Goal: Use online tool/utility: Utilize a website feature to perform a specific function

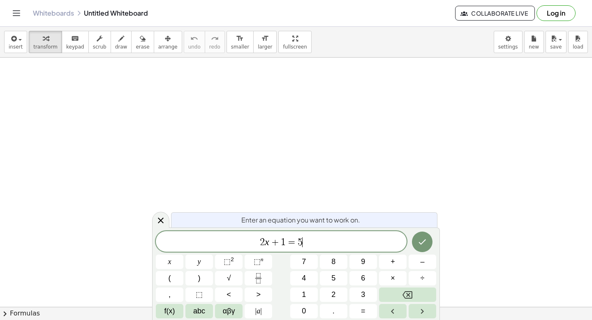
click at [318, 236] on span "2 x + 1 = 5 ​" at bounding box center [281, 242] width 251 height 12
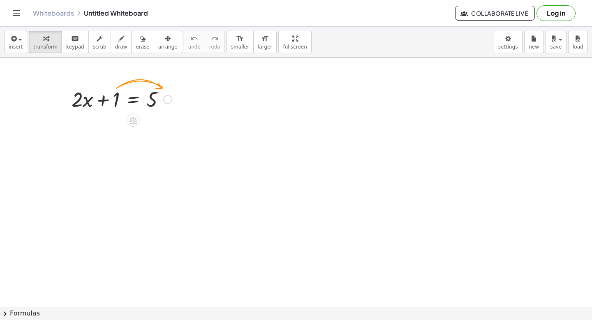
click at [110, 102] on div at bounding box center [121, 99] width 109 height 28
click at [116, 104] on div at bounding box center [121, 99] width 109 height 28
click at [135, 120] on icon at bounding box center [133, 120] width 7 height 7
click at [98, 102] on div at bounding box center [121, 99] width 109 height 28
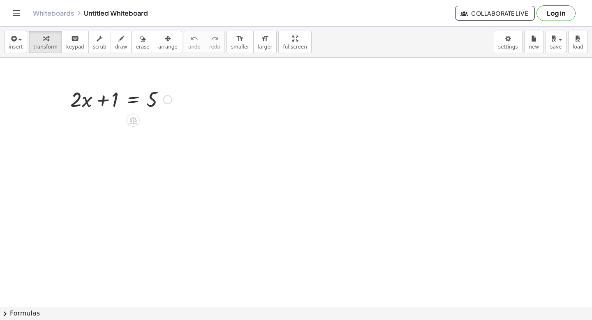
click at [135, 102] on div at bounding box center [121, 99] width 109 height 28
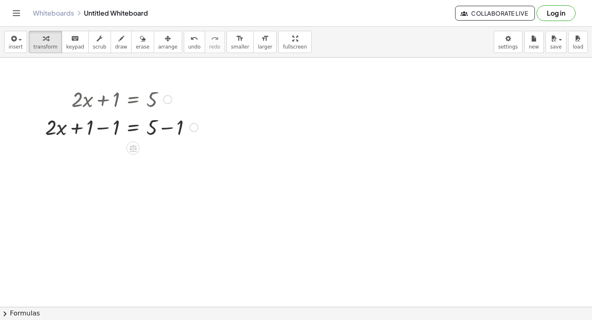
click at [136, 130] on div at bounding box center [121, 127] width 161 height 28
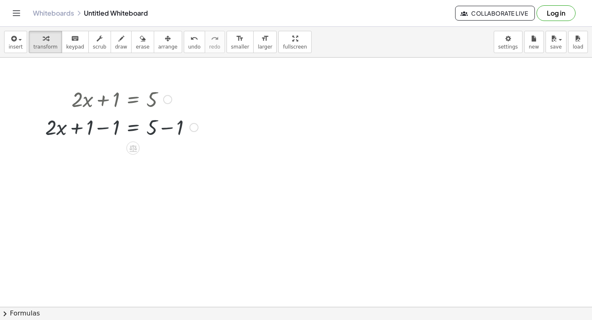
click at [194, 127] on div at bounding box center [194, 127] width 9 height 9
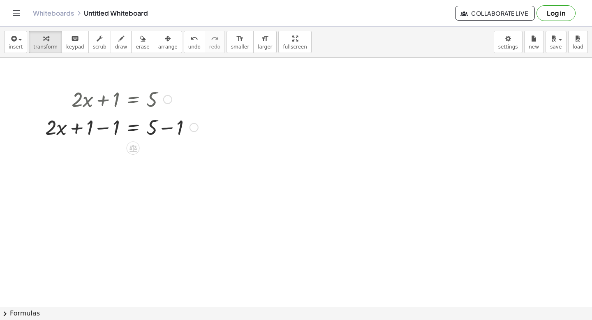
click at [136, 127] on div at bounding box center [121, 127] width 161 height 28
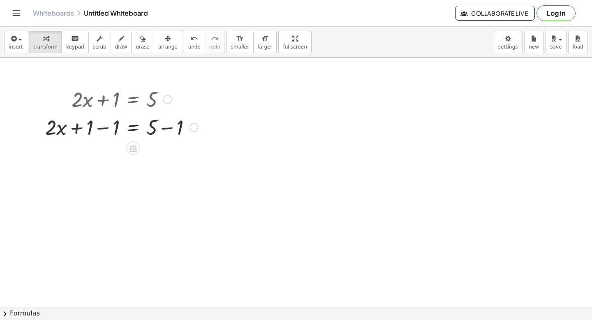
click at [132, 129] on div at bounding box center [121, 127] width 161 height 28
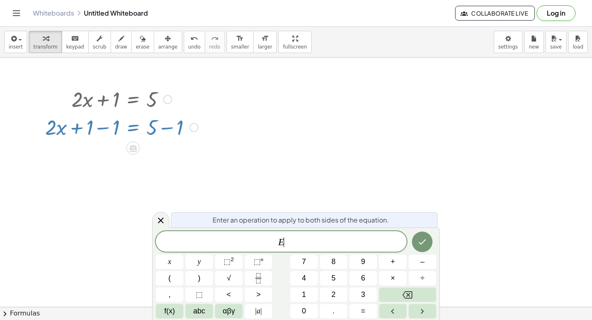
click at [132, 129] on div at bounding box center [121, 127] width 161 height 28
click at [95, 127] on div at bounding box center [121, 127] width 161 height 28
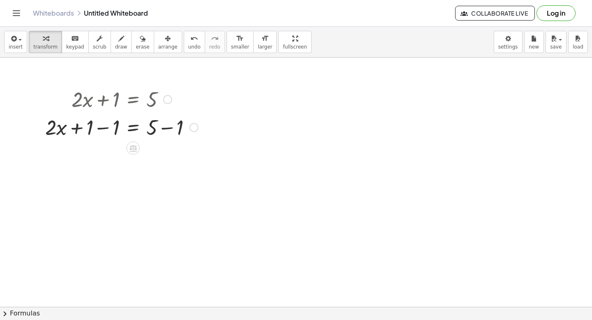
click at [104, 128] on div at bounding box center [121, 127] width 161 height 28
click at [104, 128] on div at bounding box center [134, 127] width 135 height 28
click at [171, 155] on div at bounding box center [121, 155] width 161 height 28
click at [133, 155] on div "· 2 · x = 5 + − 1 4 Transform line Copy line as LaTeX Copy derivation as LaTeX …" at bounding box center [133, 155] width 0 height 0
click at [134, 152] on div at bounding box center [121, 155] width 161 height 28
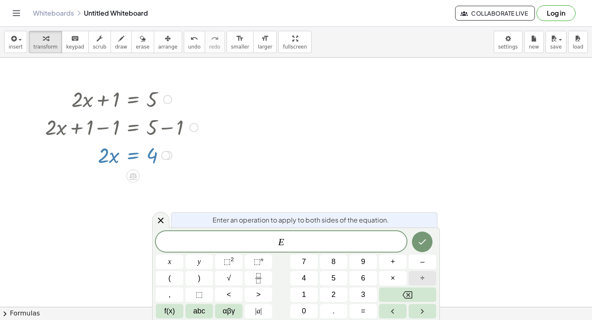
click at [428, 278] on button "÷" at bounding box center [423, 278] width 28 height 14
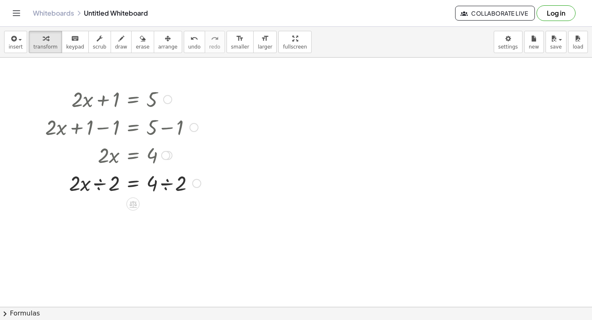
click at [132, 186] on div at bounding box center [123, 183] width 164 height 28
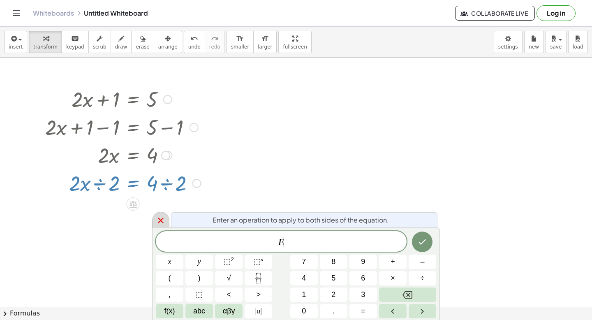
click at [159, 219] on icon at bounding box center [161, 220] width 10 height 10
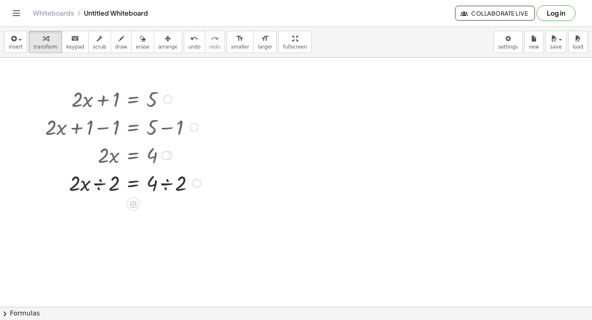
click at [102, 185] on div at bounding box center [123, 183] width 164 height 28
click at [102, 185] on div at bounding box center [123, 182] width 164 height 41
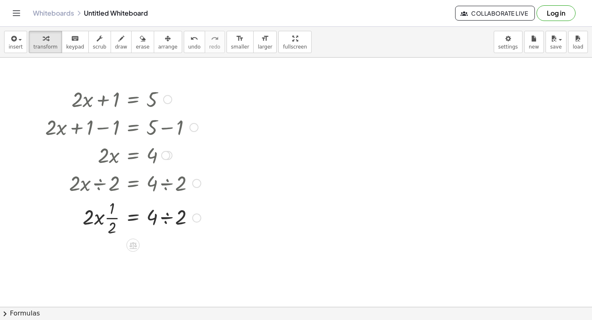
click at [164, 218] on div at bounding box center [123, 217] width 164 height 41
click at [133, 218] on div "· 2 · x = 4 2 · ÷ 2 · · 1 · 2 Transform line Copy line as LaTeX Copy derivation…" at bounding box center [133, 218] width 0 height 0
click at [111, 216] on div at bounding box center [123, 217] width 164 height 41
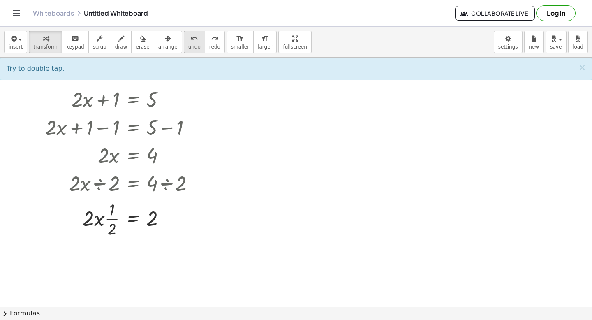
click at [192, 46] on span "undo" at bounding box center [194, 47] width 12 height 6
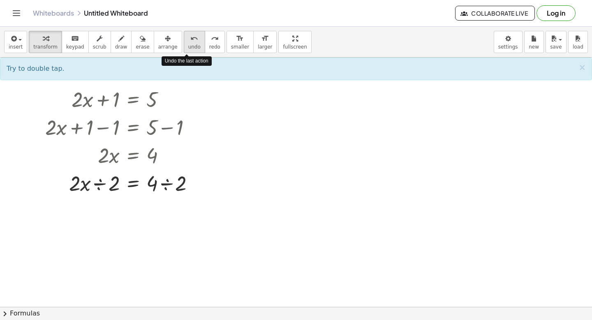
click at [192, 46] on span "undo" at bounding box center [194, 47] width 12 height 6
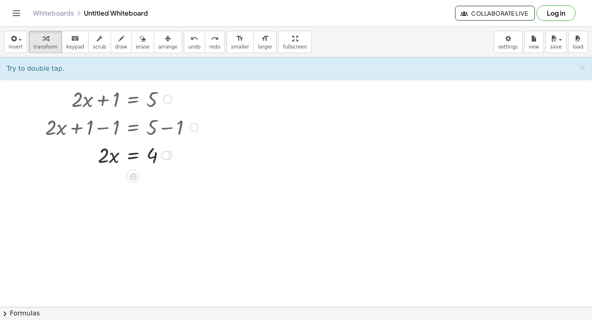
click at [132, 158] on div at bounding box center [121, 155] width 161 height 28
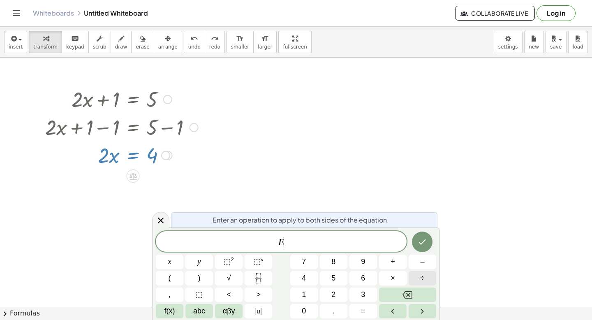
click at [424, 280] on span "÷" at bounding box center [423, 278] width 4 height 11
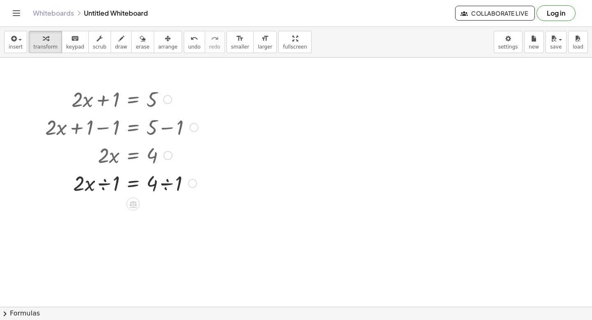
click at [102, 185] on div at bounding box center [121, 183] width 161 height 28
click at [166, 213] on div at bounding box center [121, 211] width 161 height 28
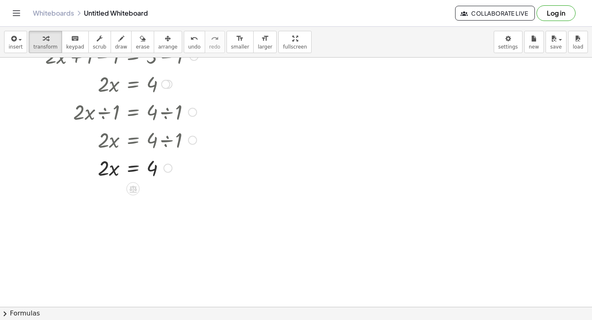
scroll to position [81, 0]
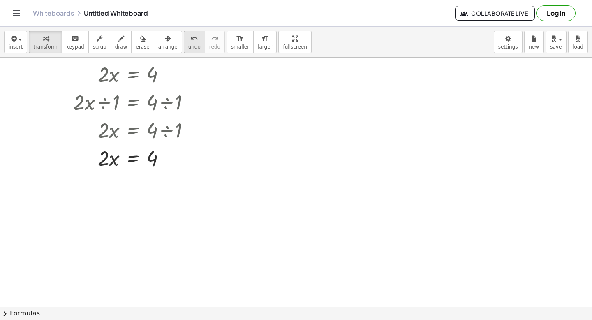
click at [192, 43] on button "undo undo" at bounding box center [194, 42] width 21 height 22
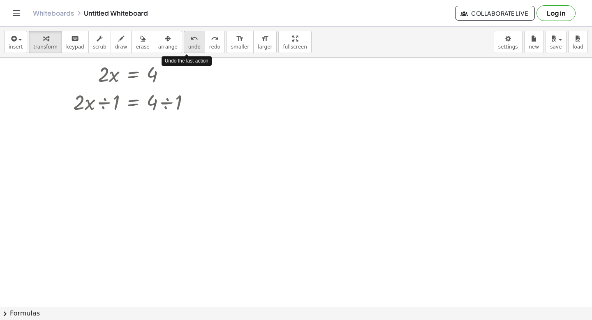
click at [192, 43] on button "undo undo" at bounding box center [194, 42] width 21 height 22
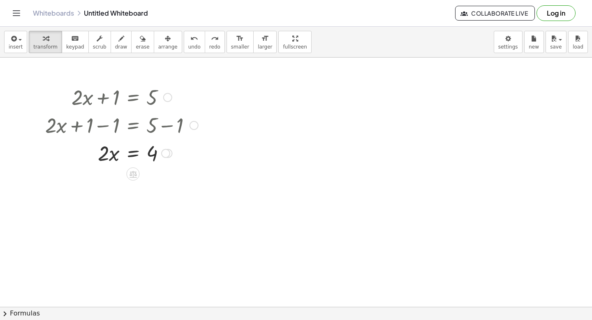
scroll to position [0, 0]
click at [131, 156] on div at bounding box center [122, 155] width 112 height 28
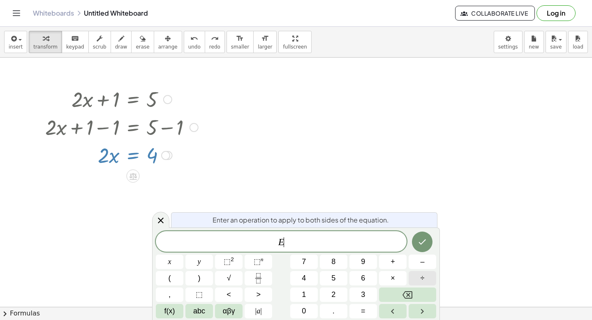
click at [423, 275] on span "÷" at bounding box center [423, 278] width 4 height 11
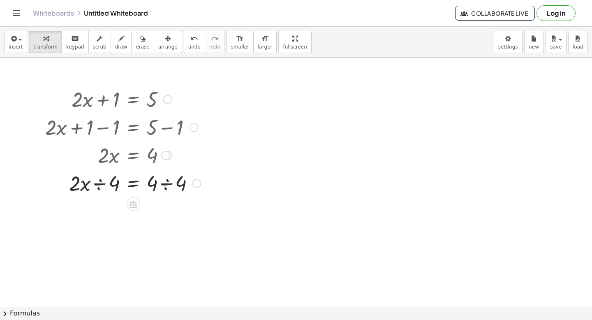
click at [131, 184] on div at bounding box center [123, 183] width 164 height 28
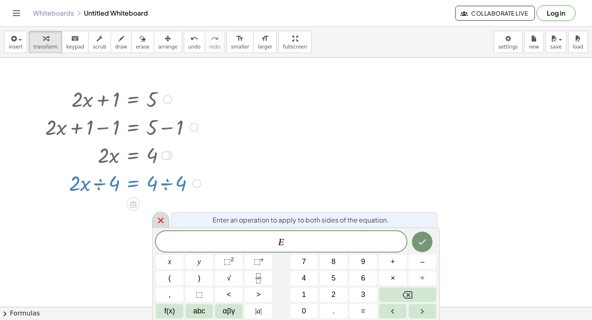
click at [160, 218] on icon at bounding box center [161, 220] width 10 height 10
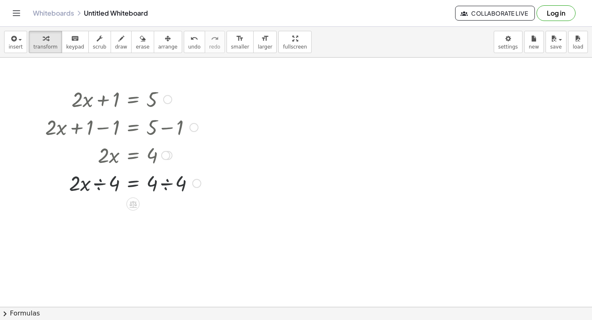
click at [103, 188] on div at bounding box center [123, 183] width 164 height 28
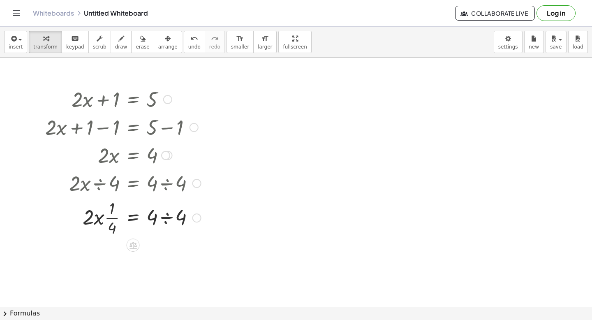
click at [165, 220] on div at bounding box center [123, 217] width 164 height 41
click at [190, 43] on icon "undo" at bounding box center [194, 39] width 8 height 10
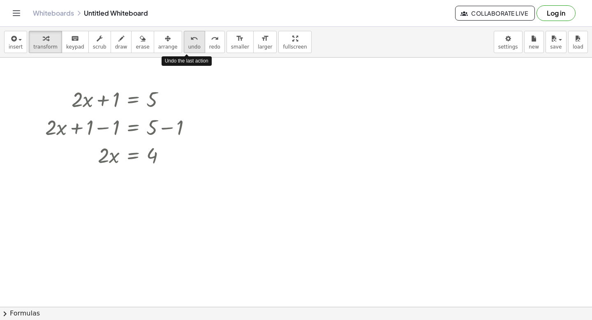
click at [190, 43] on icon "undo" at bounding box center [194, 39] width 8 height 10
click at [113, 160] on div at bounding box center [121, 155] width 161 height 28
click at [134, 158] on div at bounding box center [121, 155] width 161 height 28
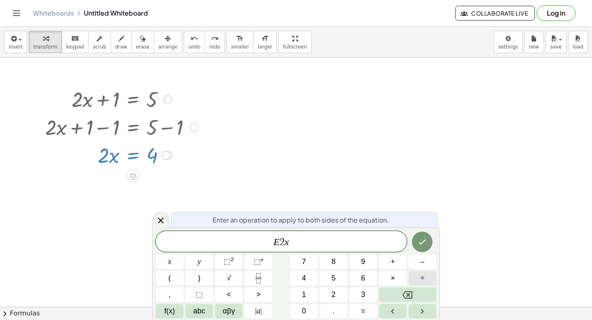
click at [424, 280] on span "÷" at bounding box center [423, 278] width 4 height 11
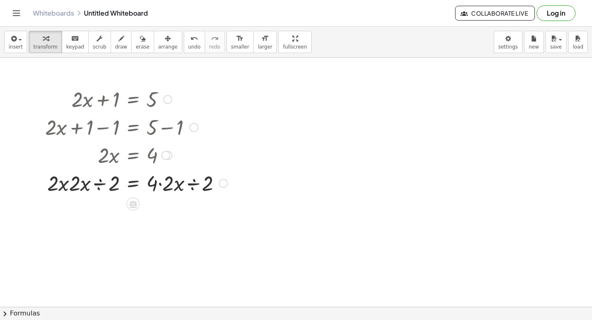
click at [80, 186] on div at bounding box center [136, 183] width 190 height 28
click at [67, 186] on div at bounding box center [136, 183] width 190 height 28
click at [95, 183] on div at bounding box center [136, 183] width 190 height 28
click at [188, 48] on span "undo" at bounding box center [194, 47] width 12 height 6
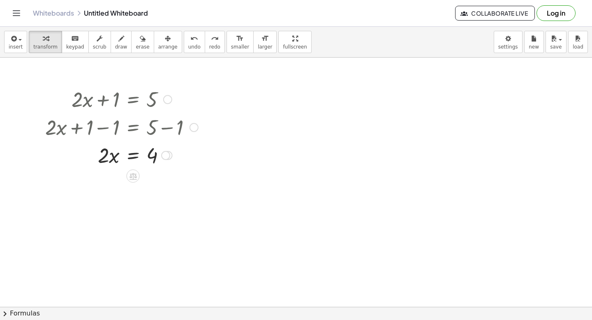
click at [100, 157] on div at bounding box center [121, 155] width 161 height 28
click at [105, 155] on div at bounding box center [121, 155] width 161 height 28
click at [113, 157] on div at bounding box center [121, 155] width 161 height 28
click at [131, 158] on div at bounding box center [121, 155] width 161 height 28
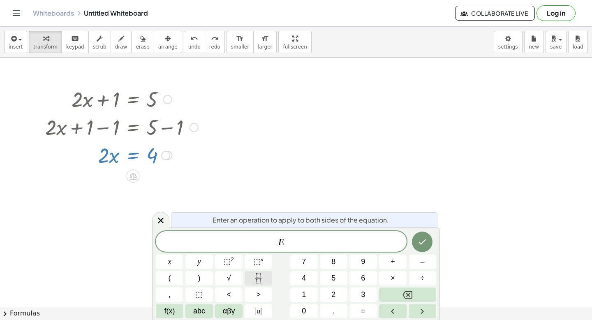
click at [268, 277] on button "Fraction" at bounding box center [259, 278] width 28 height 14
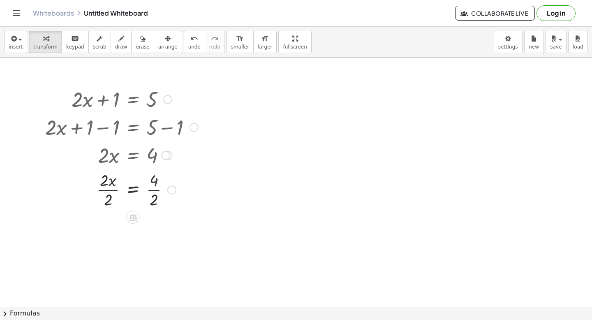
click at [175, 191] on div at bounding box center [171, 189] width 9 height 9
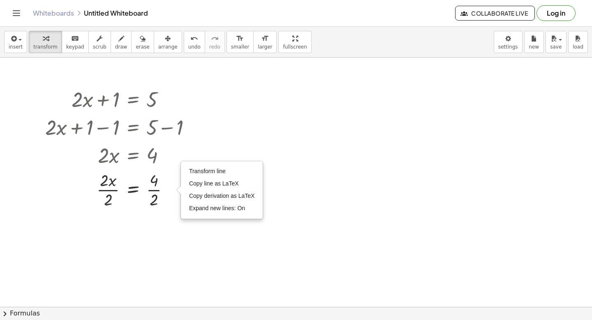
click at [323, 157] on div at bounding box center [296, 307] width 592 height 498
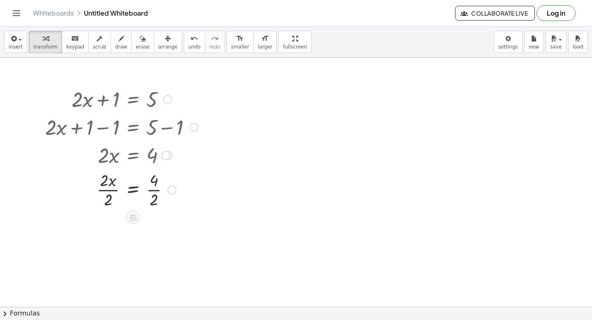
click at [133, 192] on div at bounding box center [121, 189] width 161 height 41
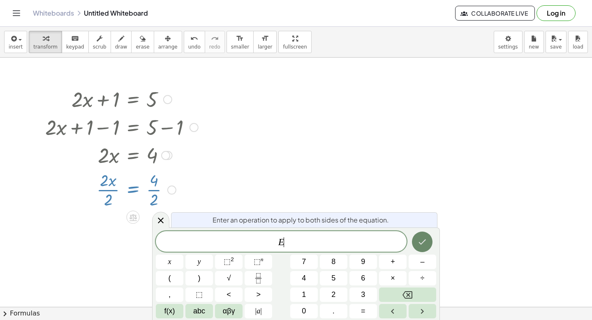
click at [426, 242] on icon "Done" at bounding box center [422, 242] width 10 height 10
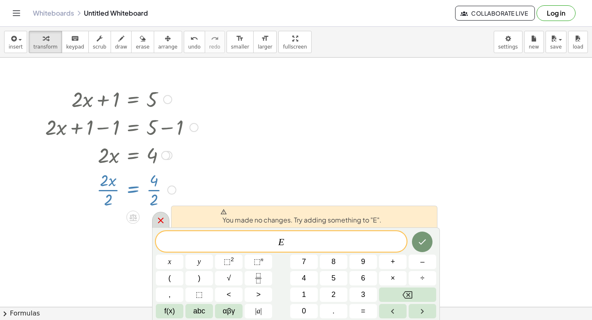
click at [162, 223] on icon at bounding box center [161, 220] width 10 height 10
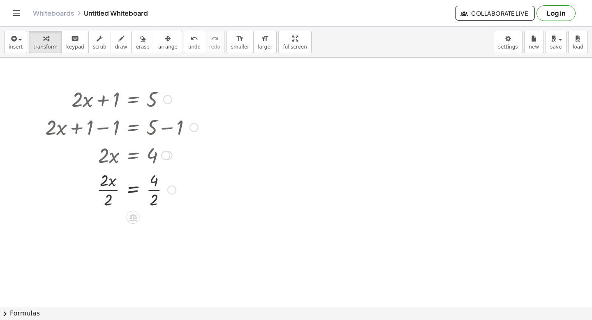
click at [323, 204] on div at bounding box center [296, 307] width 592 height 498
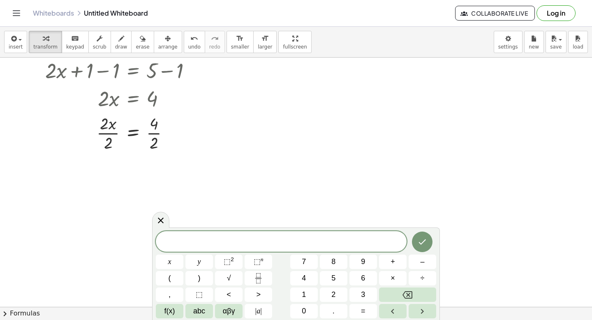
scroll to position [60, 0]
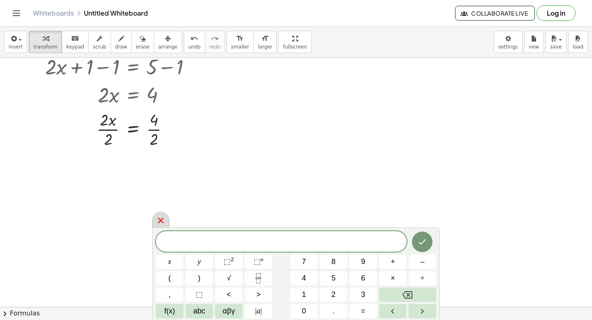
click at [164, 216] on icon at bounding box center [161, 220] width 10 height 10
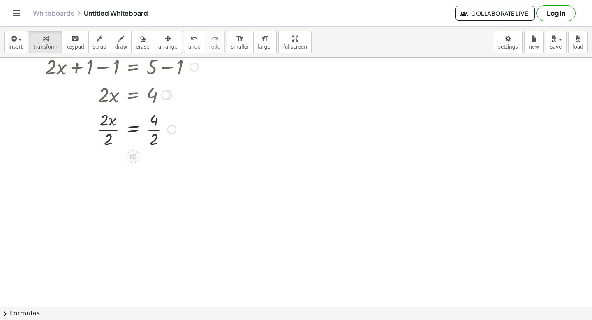
click at [154, 131] on div at bounding box center [121, 128] width 161 height 41
click at [109, 172] on div at bounding box center [121, 169] width 161 height 41
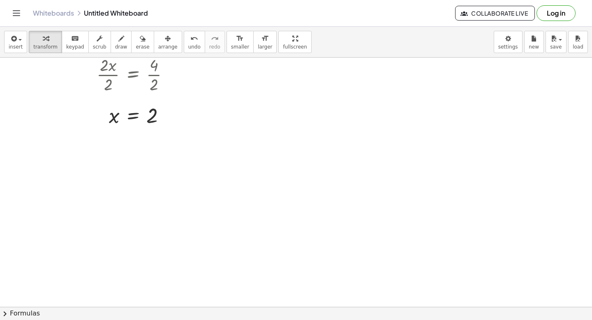
scroll to position [37, 0]
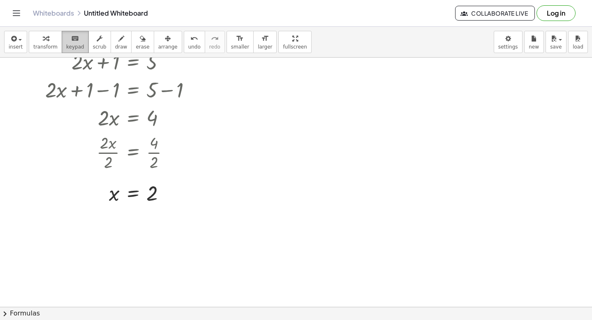
click at [74, 45] on span "keypad" at bounding box center [75, 47] width 18 height 6
click at [302, 169] on div at bounding box center [296, 269] width 592 height 498
click at [76, 46] on span "keypad" at bounding box center [75, 47] width 18 height 6
click at [246, 159] on div at bounding box center [296, 269] width 592 height 498
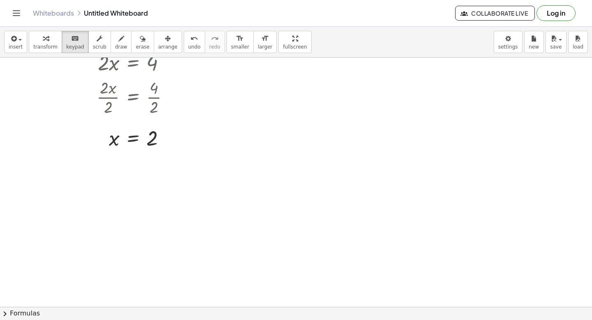
scroll to position [93, 0]
click at [551, 46] on span "save" at bounding box center [556, 47] width 12 height 6
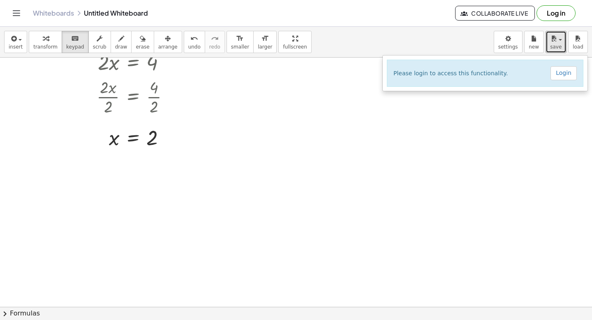
click at [302, 227] on div at bounding box center [296, 214] width 592 height 498
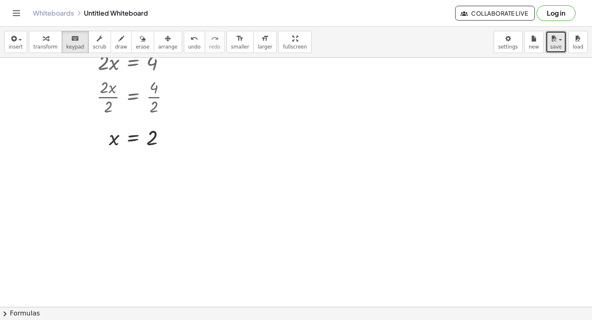
scroll to position [0, 0]
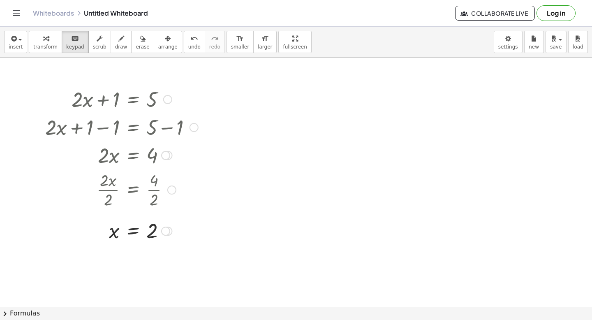
drag, startPoint x: 59, startPoint y: 57, endPoint x: 198, endPoint y: 111, distance: 149.2
click at [198, 111] on div "insert select one: Math Expression Function Text Youtube Video Graphing Geometr…" at bounding box center [296, 173] width 592 height 293
click at [139, 231] on div at bounding box center [133, 231] width 49 height 23
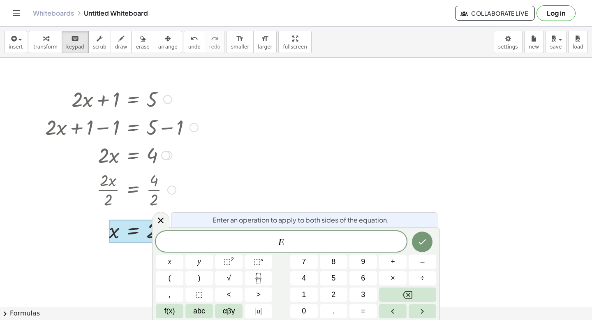
click at [221, 178] on div at bounding box center [296, 307] width 592 height 498
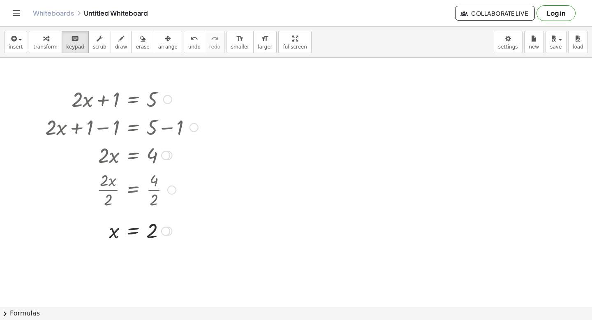
drag, startPoint x: 120, startPoint y: 231, endPoint x: 116, endPoint y: 220, distance: 12.0
click at [324, 199] on div at bounding box center [296, 307] width 592 height 498
click at [561, 43] on button "save" at bounding box center [556, 42] width 21 height 22
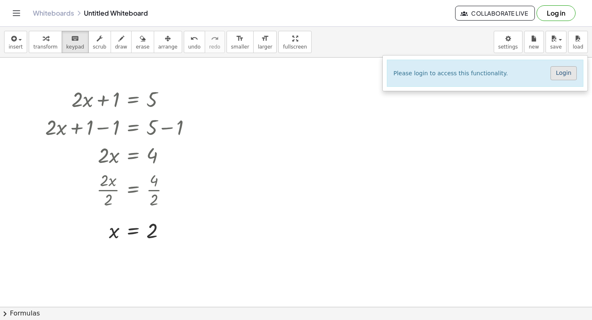
click at [570, 76] on link "Login" at bounding box center [564, 73] width 26 height 14
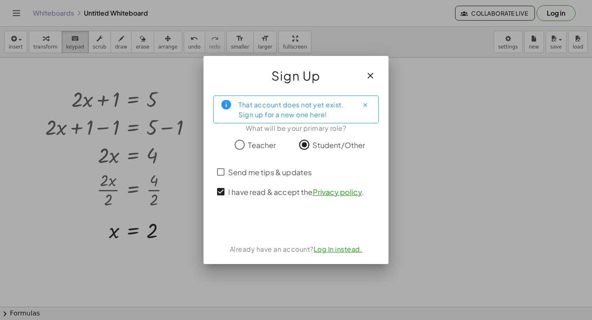
click at [372, 77] on icon "button" at bounding box center [371, 76] width 10 height 10
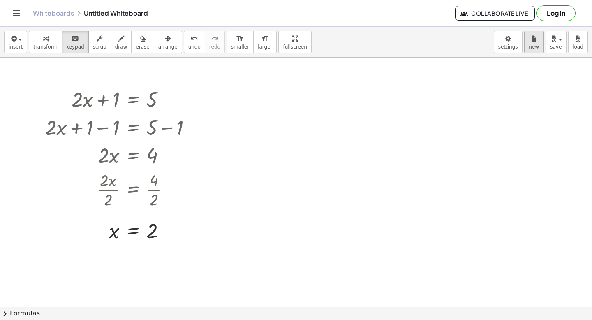
click at [0, 0] on div "Graspable Math Activities Get Started Activity Bank Assigned Work Classes White…" at bounding box center [296, 160] width 592 height 320
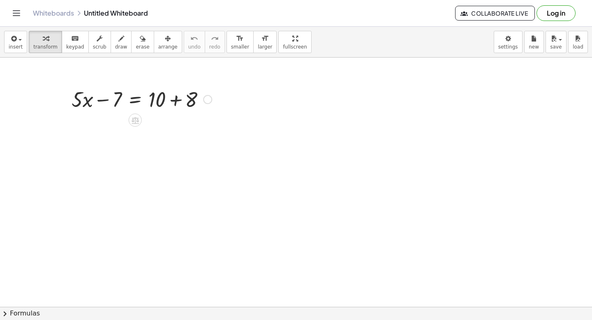
click at [142, 100] on div at bounding box center [141, 99] width 148 height 28
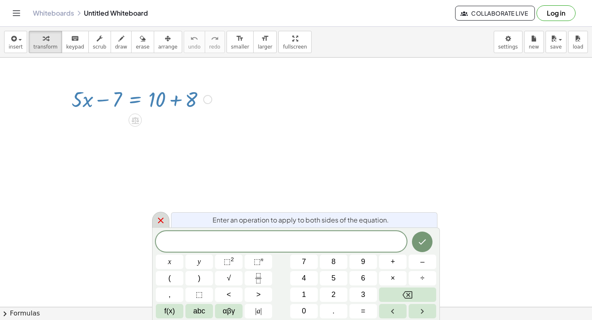
click at [165, 217] on icon at bounding box center [161, 220] width 10 height 10
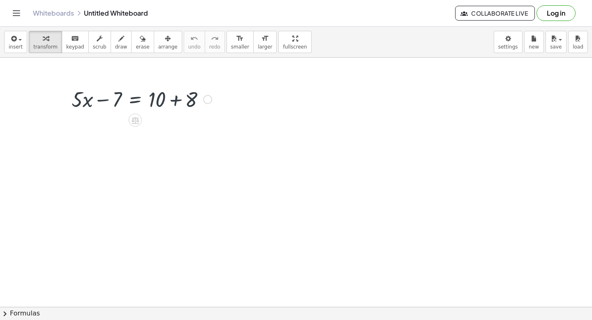
click at [130, 95] on div at bounding box center [141, 99] width 148 height 28
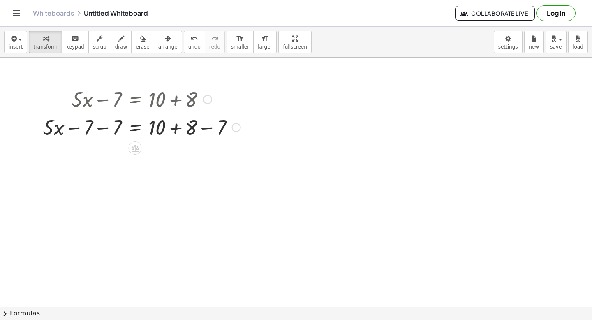
click at [173, 126] on div at bounding box center [142, 127] width 206 height 28
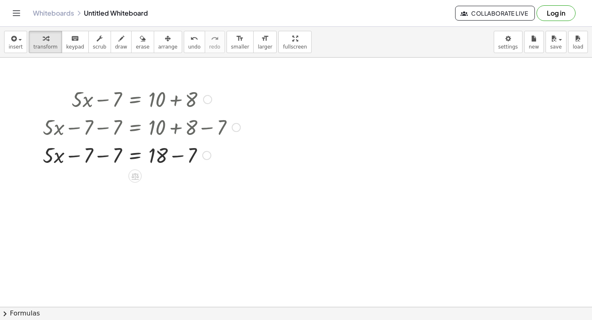
click at [174, 157] on div at bounding box center [142, 155] width 206 height 28
click at [105, 155] on div at bounding box center [142, 155] width 206 height 28
click at [95, 156] on div at bounding box center [142, 155] width 206 height 28
click at [135, 160] on div at bounding box center [142, 155] width 206 height 28
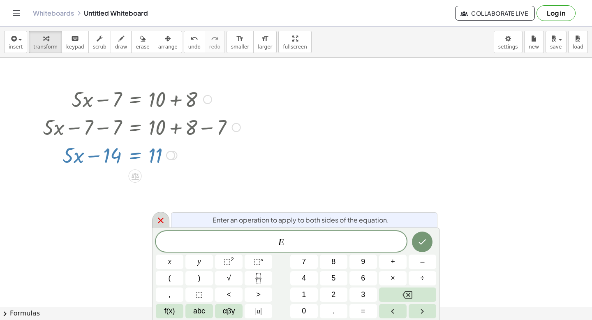
click at [166, 215] on div at bounding box center [160, 220] width 17 height 16
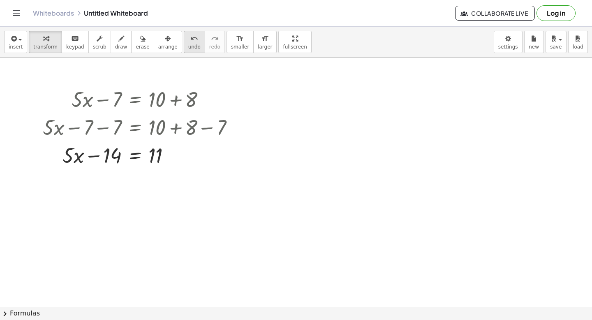
click at [190, 38] on icon "undo" at bounding box center [194, 39] width 8 height 10
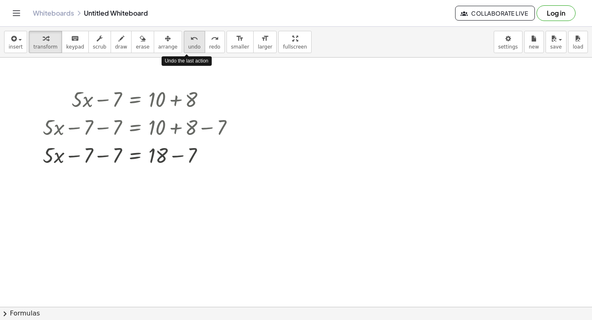
click at [190, 38] on icon "undo" at bounding box center [194, 39] width 8 height 10
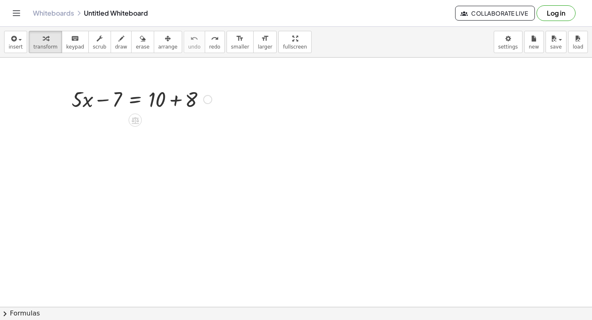
click at [138, 102] on div at bounding box center [141, 99] width 148 height 28
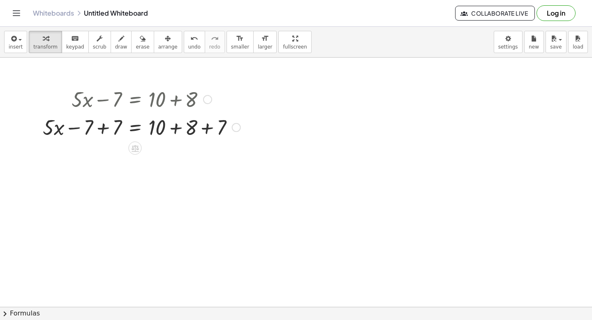
click at [176, 132] on div at bounding box center [142, 127] width 206 height 28
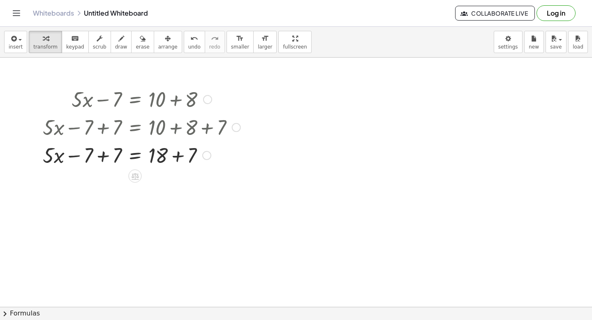
click at [159, 159] on div at bounding box center [142, 155] width 206 height 28
click at [179, 158] on div at bounding box center [142, 155] width 206 height 28
click at [105, 157] on div at bounding box center [142, 155] width 206 height 28
click at [131, 156] on div at bounding box center [142, 155] width 206 height 28
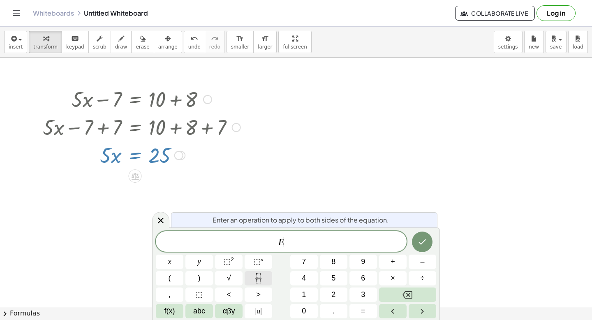
click at [263, 280] on icon "Fraction" at bounding box center [258, 278] width 10 height 10
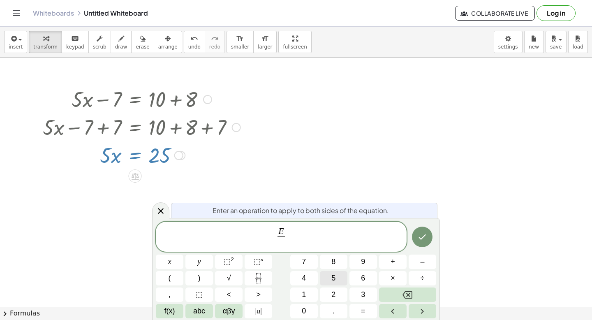
click at [338, 274] on button "5" at bounding box center [334, 278] width 28 height 14
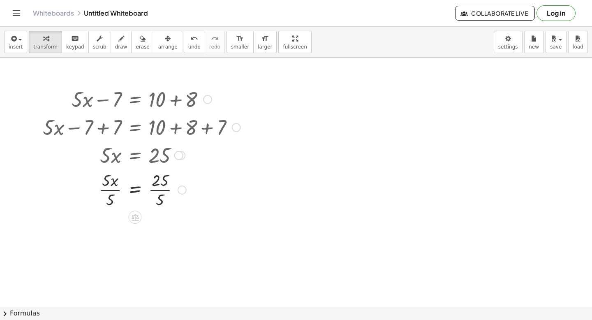
click at [161, 190] on div at bounding box center [142, 189] width 206 height 41
click at [135, 100] on div "+ · 5 · x − 7 = + 10 + 8 + · 5 · x − 7 + 7 = + 10 + 8 + 7 + · 5 · x − 7 + 7 = +…" at bounding box center [135, 100] width 0 height 0
click at [112, 231] on div at bounding box center [142, 230] width 206 height 41
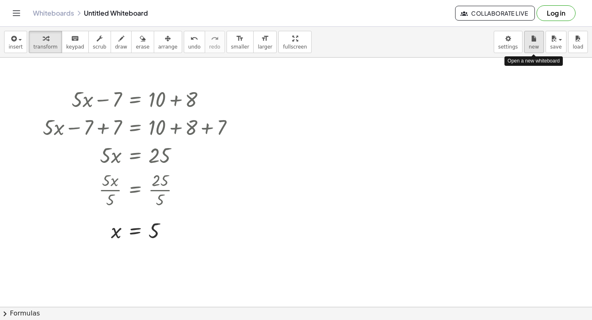
click at [0, 0] on div "Graspable Math Activities Get Started Activity Bank Assigned Work Classes White…" at bounding box center [296, 160] width 592 height 320
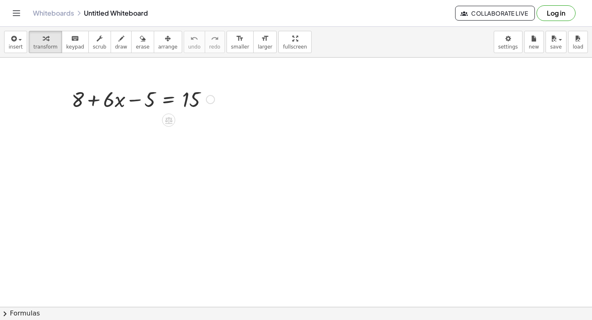
click at [137, 100] on div at bounding box center [142, 99] width 151 height 28
click at [166, 102] on div at bounding box center [142, 99] width 151 height 28
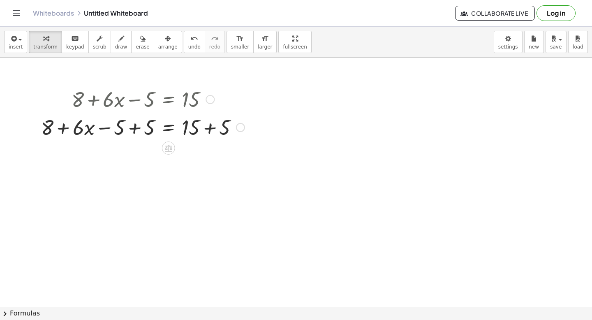
click at [195, 132] on div at bounding box center [143, 127] width 212 height 28
click at [215, 129] on div at bounding box center [143, 127] width 212 height 28
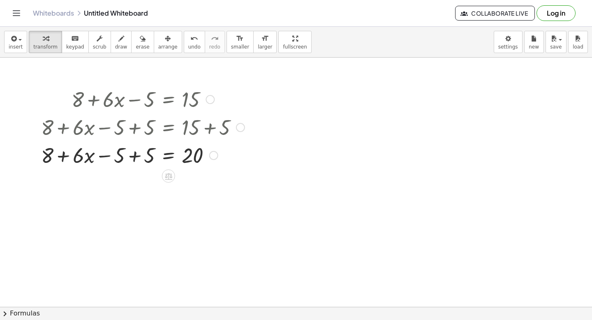
click at [104, 156] on div at bounding box center [143, 155] width 212 height 28
click at [132, 159] on div at bounding box center [143, 155] width 212 height 28
click at [170, 160] on div at bounding box center [143, 155] width 212 height 28
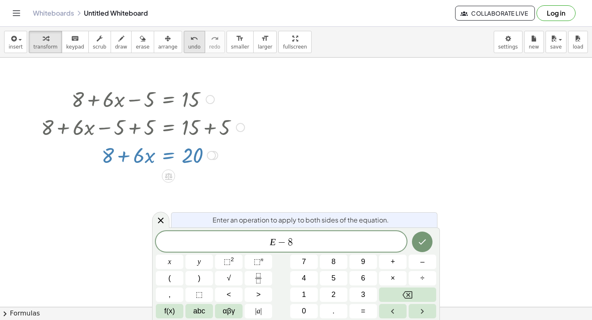
click at [187, 43] on button "undo undo" at bounding box center [194, 42] width 21 height 22
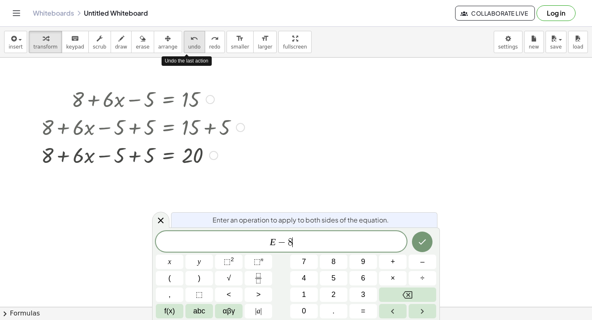
click at [187, 43] on button "undo undo" at bounding box center [194, 42] width 21 height 22
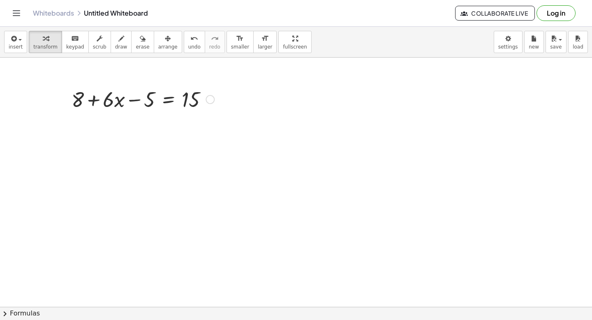
click at [136, 100] on div at bounding box center [143, 99] width 212 height 28
click at [168, 100] on div at bounding box center [143, 99] width 212 height 28
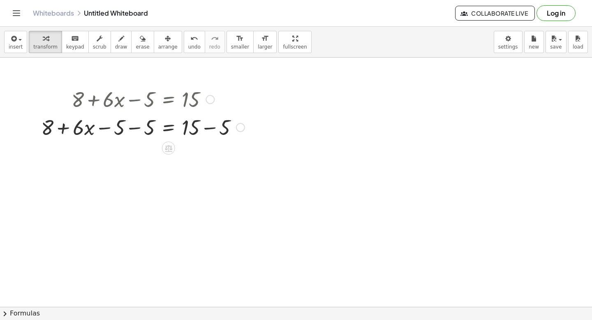
click at [207, 127] on div at bounding box center [143, 127] width 212 height 28
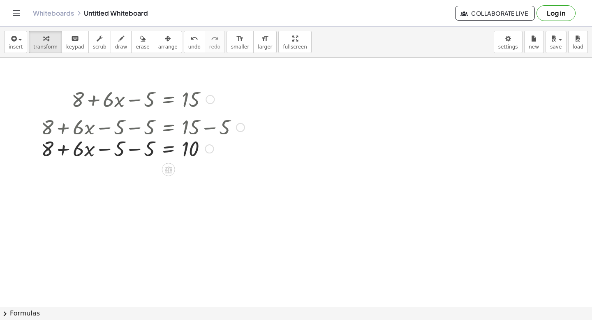
click at [138, 132] on div at bounding box center [158, 127] width 243 height 28
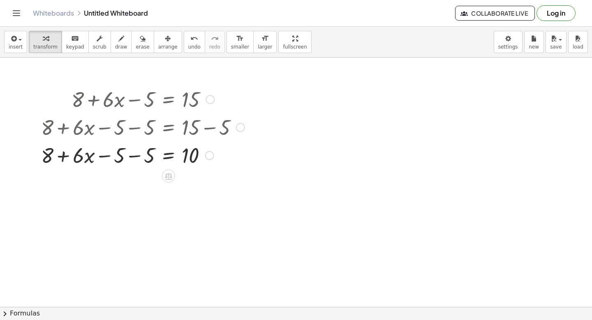
click at [133, 152] on div at bounding box center [143, 155] width 212 height 28
click at [132, 154] on div at bounding box center [143, 155] width 212 height 28
click at [190, 42] on icon "undo" at bounding box center [194, 39] width 8 height 10
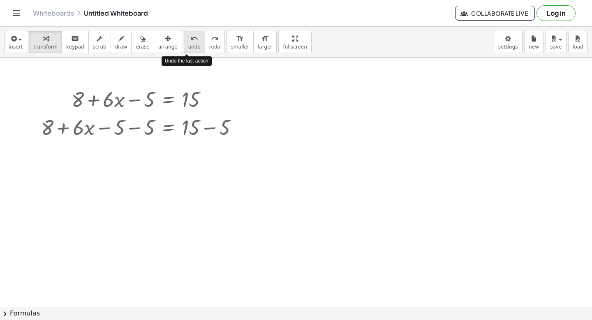
click at [190, 42] on icon "undo" at bounding box center [194, 39] width 8 height 10
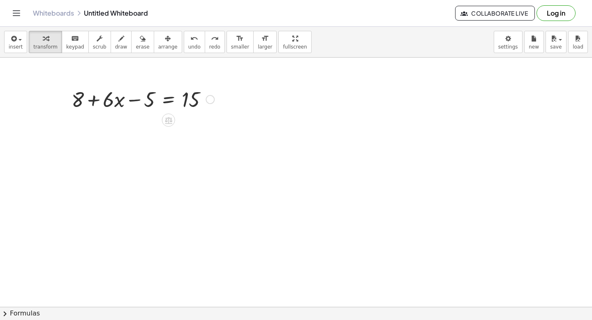
click at [170, 104] on div at bounding box center [142, 99] width 151 height 28
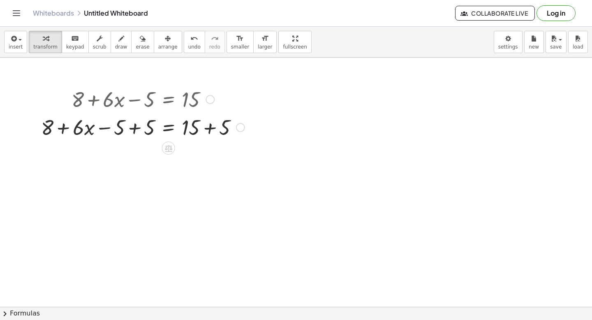
click at [211, 131] on div at bounding box center [143, 127] width 212 height 28
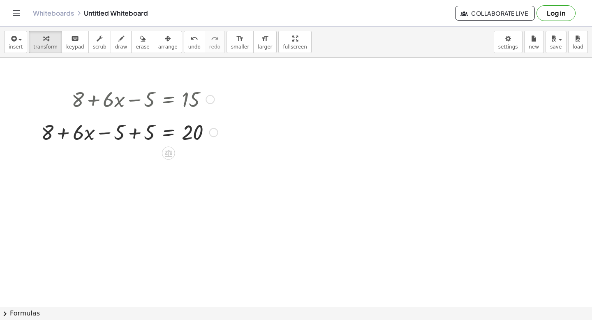
click at [169, 100] on div "+ 8 + · 6 · x − 5 = 15 + 8 + · 6 · x − 5 + 5 = + 15 + 5 + 8 + · 6 · x − 5 = + 5…" at bounding box center [169, 100] width 0 height 0
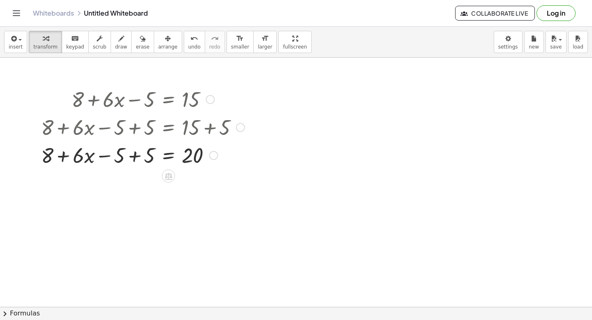
click at [133, 159] on div at bounding box center [143, 155] width 212 height 28
click at [169, 158] on div at bounding box center [143, 155] width 212 height 28
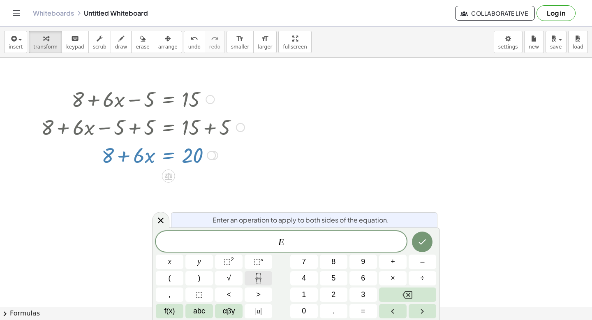
click at [267, 275] on button "Fraction" at bounding box center [259, 278] width 28 height 14
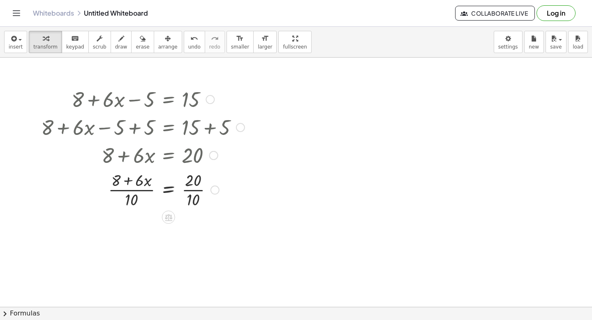
click at [195, 192] on div at bounding box center [143, 189] width 212 height 41
click at [169, 100] on div "+ 8 + · 6 · x − 5 = 15 + 8 + · 6 · x − 5 + 5 = + 15 + 5 + 8 + · 6 · x − 5 + 5 =…" at bounding box center [169, 100] width 0 height 0
click at [134, 230] on div at bounding box center [143, 230] width 212 height 41
click at [134, 231] on div at bounding box center [143, 230] width 212 height 41
click at [134, 233] on div at bounding box center [143, 230] width 212 height 41
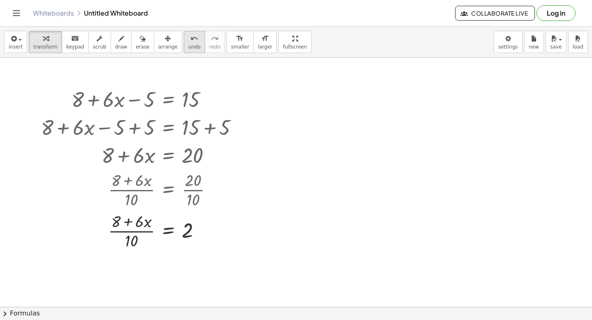
click at [194, 44] on button "undo undo" at bounding box center [194, 42] width 21 height 22
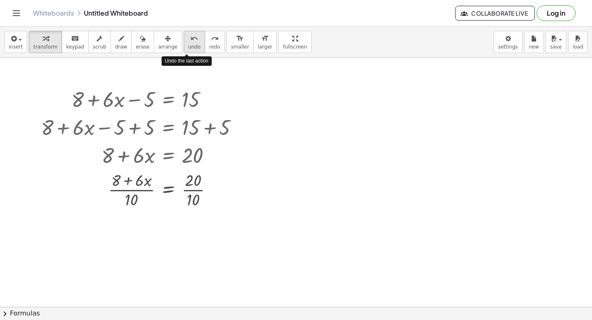
click at [194, 44] on button "undo undo" at bounding box center [194, 42] width 21 height 22
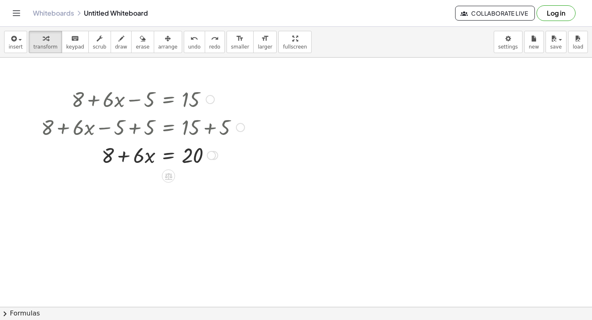
click at [166, 157] on div at bounding box center [138, 155] width 217 height 28
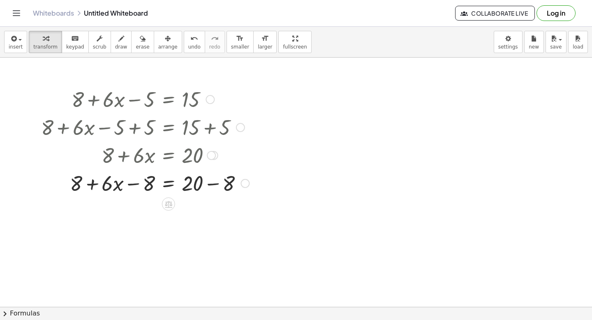
click at [210, 184] on div at bounding box center [143, 183] width 212 height 28
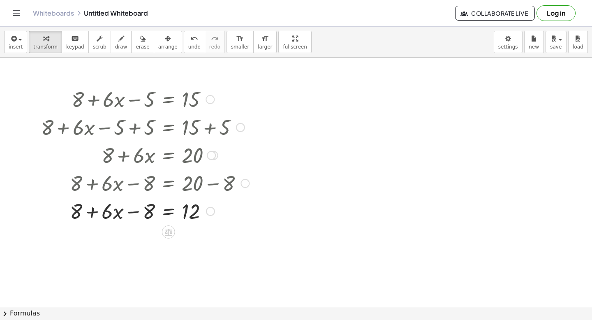
click at [135, 213] on div at bounding box center [143, 211] width 212 height 28
drag, startPoint x: 153, startPoint y: 214, endPoint x: 109, endPoint y: 217, distance: 44.1
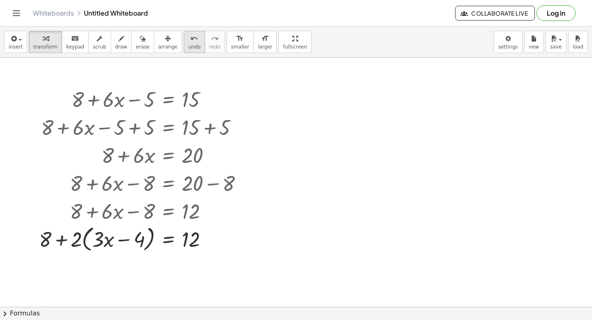
click at [189, 49] on span "undo" at bounding box center [194, 47] width 12 height 6
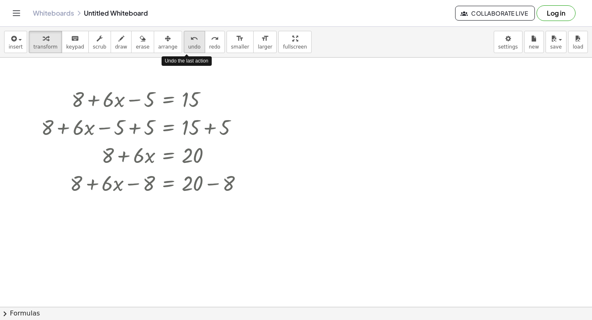
click at [189, 49] on span "undo" at bounding box center [194, 47] width 12 height 6
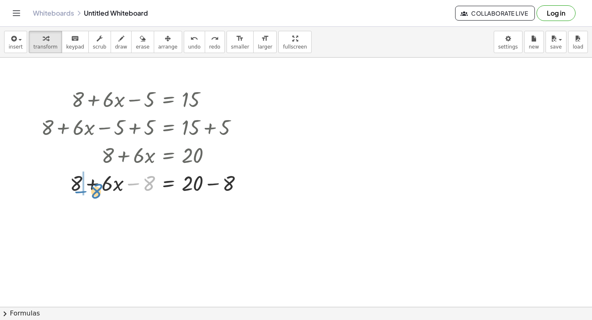
drag, startPoint x: 155, startPoint y: 187, endPoint x: 102, endPoint y: 194, distance: 52.8
click at [102, 194] on div at bounding box center [160, 183] width 246 height 28
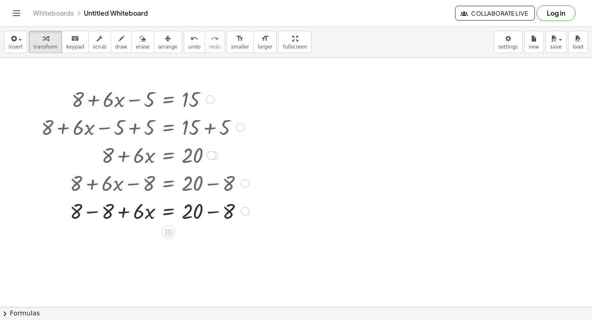
click at [97, 215] on div at bounding box center [143, 211] width 212 height 28
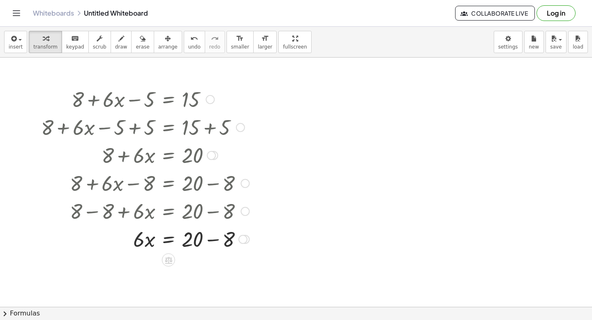
click at [211, 240] on div at bounding box center [143, 239] width 212 height 28
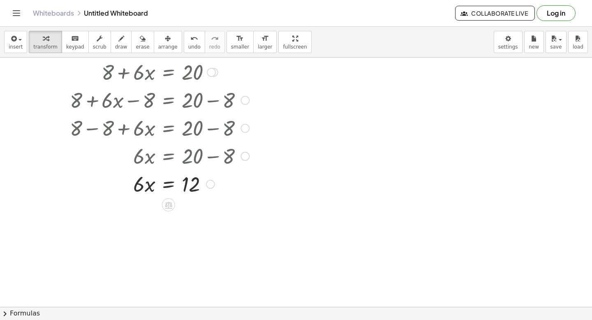
scroll to position [85, 0]
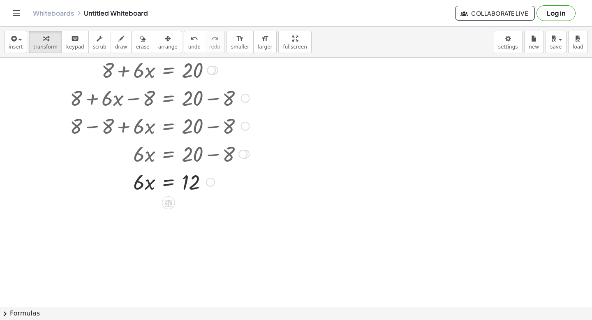
click at [170, 184] on div at bounding box center [143, 181] width 212 height 28
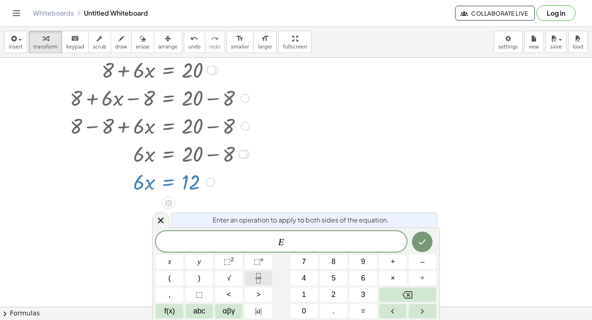
click at [259, 272] on button "Fraction" at bounding box center [259, 278] width 28 height 14
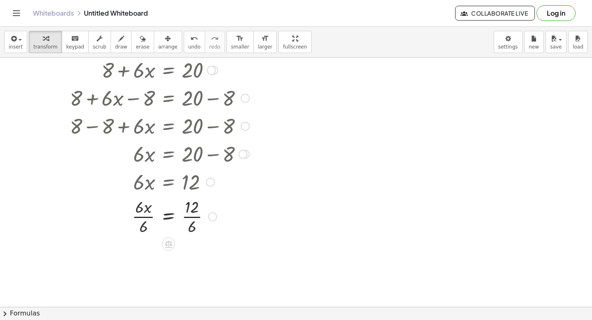
click at [192, 217] on div at bounding box center [143, 215] width 212 height 41
click at [147, 217] on div at bounding box center [143, 229] width 212 height 41
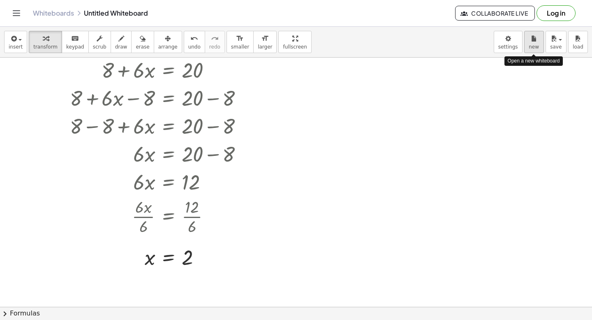
click at [0, 0] on div "Graspable Math Activities Get Started Activity Bank Assigned Work Classes White…" at bounding box center [296, 160] width 592 height 320
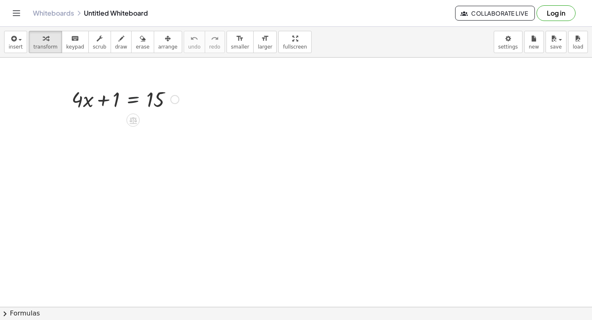
click at [134, 102] on div at bounding box center [125, 99] width 116 height 28
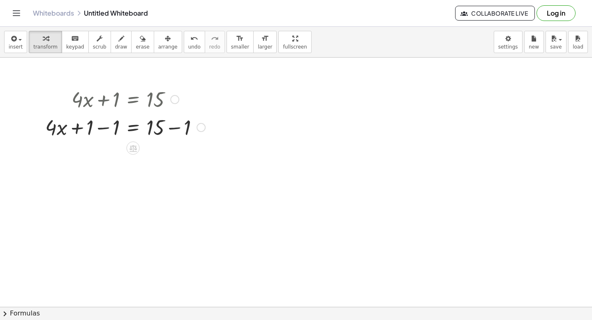
click at [176, 130] on div at bounding box center [125, 127] width 168 height 28
click at [106, 130] on div at bounding box center [112, 127] width 142 height 28
click at [130, 158] on div at bounding box center [125, 155] width 168 height 28
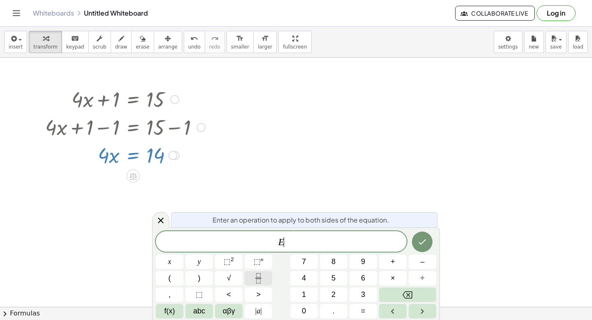
click at [259, 278] on icon "Fraction" at bounding box center [258, 278] width 10 height 10
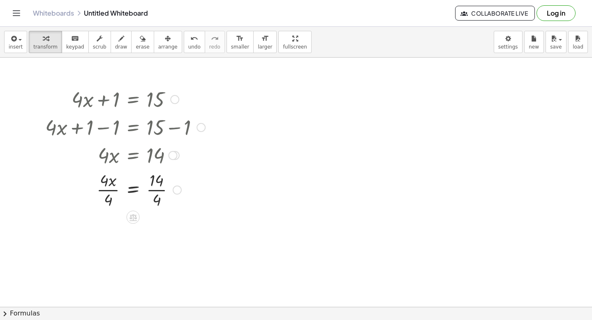
click at [154, 191] on div at bounding box center [125, 189] width 168 height 41
click at [113, 190] on div at bounding box center [125, 189] width 168 height 41
click at [154, 231] on div at bounding box center [125, 230] width 168 height 41
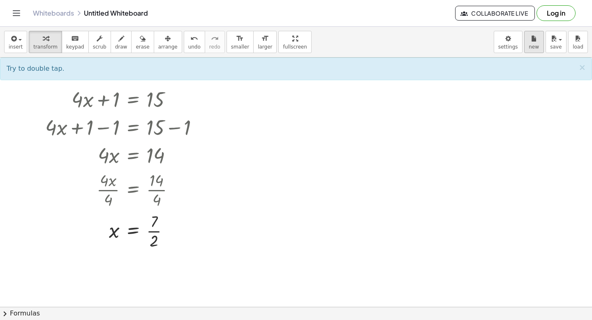
click at [0, 0] on div "Graspable Math Activities Get Started Activity Bank Assigned Work Classes White…" at bounding box center [296, 160] width 592 height 320
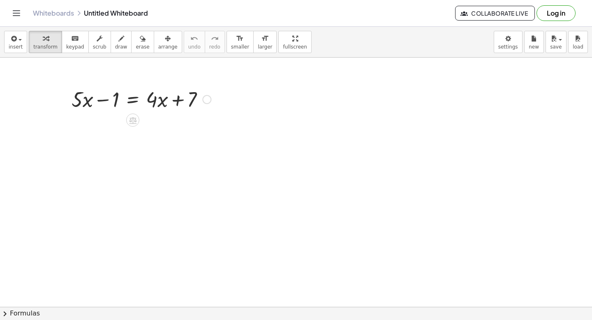
click at [135, 100] on div at bounding box center [141, 99] width 148 height 28
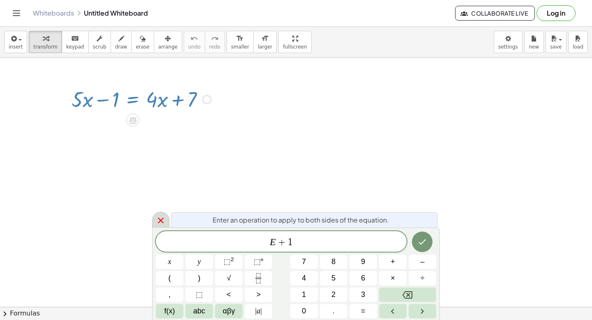
click at [160, 218] on icon at bounding box center [161, 220] width 10 height 10
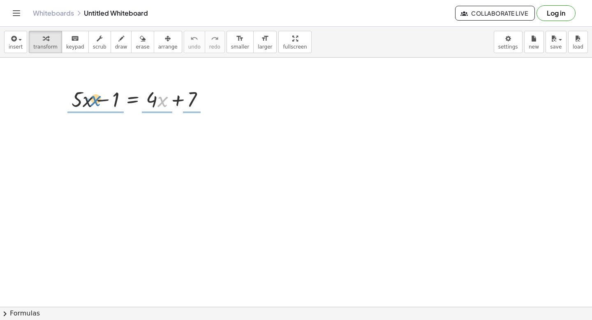
drag, startPoint x: 159, startPoint y: 101, endPoint x: 91, endPoint y: 100, distance: 67.4
click at [91, 100] on div at bounding box center [141, 99] width 148 height 28
click at [136, 102] on div at bounding box center [141, 99] width 148 height 28
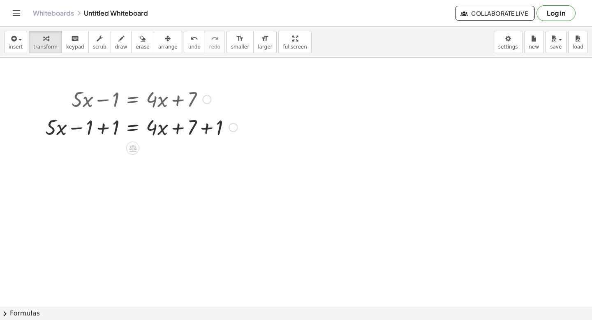
click at [178, 128] on div at bounding box center [141, 127] width 200 height 28
click at [194, 130] on div at bounding box center [141, 127] width 200 height 28
click at [193, 126] on div at bounding box center [141, 127] width 200 height 28
click at [199, 126] on div at bounding box center [141, 127] width 200 height 28
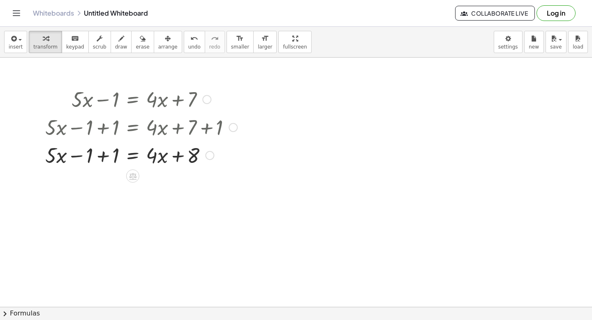
click at [103, 155] on div at bounding box center [141, 155] width 200 height 28
click at [150, 156] on div at bounding box center [141, 155] width 200 height 28
drag, startPoint x: 161, startPoint y: 156, endPoint x: 120, endPoint y: 154, distance: 40.8
click at [120, 154] on div at bounding box center [141, 155] width 200 height 28
click at [191, 44] on span "undo" at bounding box center [194, 47] width 12 height 6
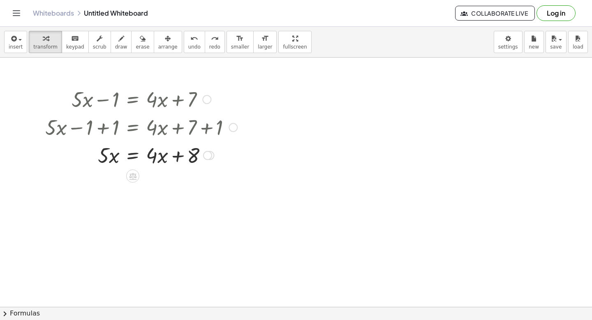
click at [131, 158] on div at bounding box center [139, 155] width 194 height 28
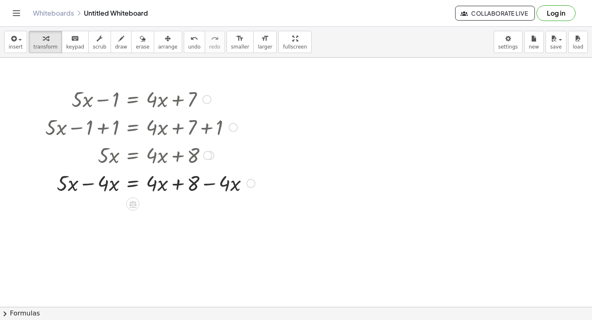
click at [178, 184] on div at bounding box center [150, 183] width 218 height 28
click at [214, 184] on div at bounding box center [150, 183] width 218 height 28
drag, startPoint x: 212, startPoint y: 183, endPoint x: 159, endPoint y: 184, distance: 53.5
click at [159, 184] on div at bounding box center [150, 183] width 218 height 28
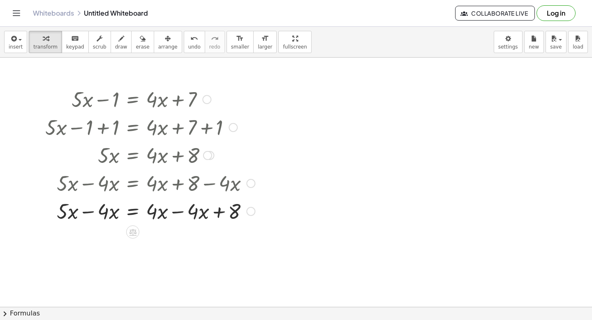
click at [181, 213] on div at bounding box center [150, 211] width 218 height 28
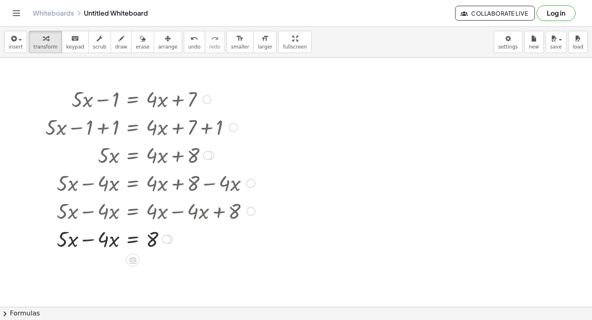
click at [86, 239] on div at bounding box center [150, 239] width 218 height 28
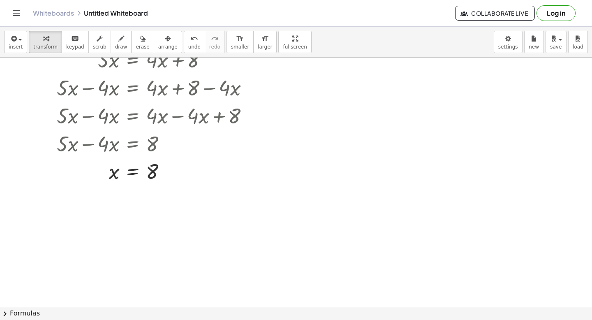
scroll to position [97, 0]
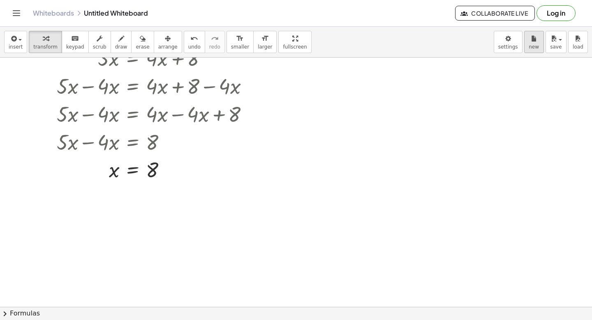
click at [0, 0] on div "Graspable Math Activities Get Started Activity Bank Assigned Work Classes White…" at bounding box center [296, 160] width 592 height 320
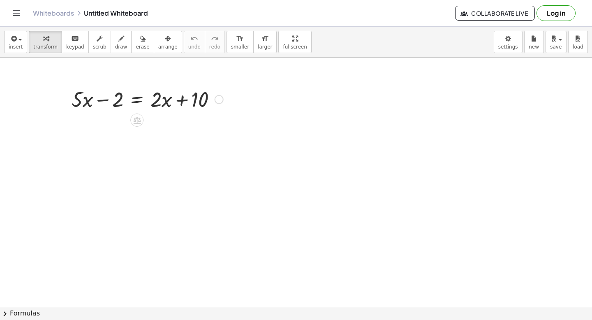
click at [136, 103] on div at bounding box center [147, 99] width 160 height 28
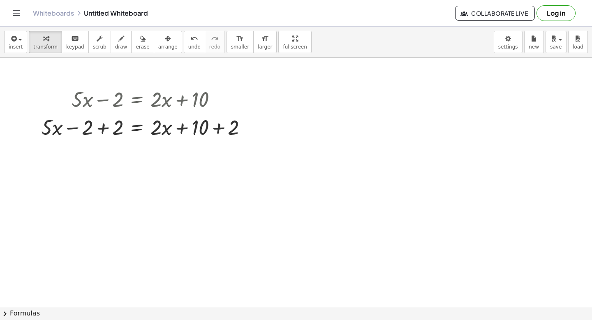
drag, startPoint x: 256, startPoint y: 144, endPoint x: 237, endPoint y: 144, distance: 18.9
click at [218, 129] on div at bounding box center [147, 127] width 221 height 28
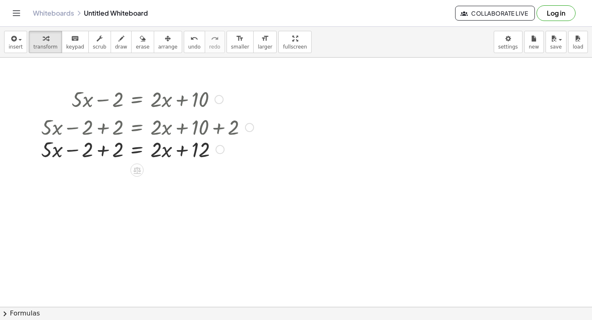
click at [103, 128] on div at bounding box center [147, 127] width 221 height 28
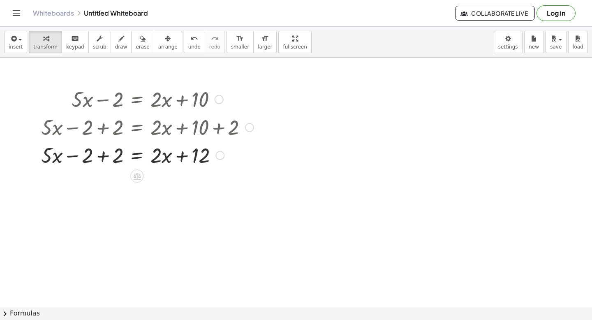
click at [108, 156] on div at bounding box center [147, 155] width 221 height 28
click at [139, 157] on div at bounding box center [147, 155] width 221 height 28
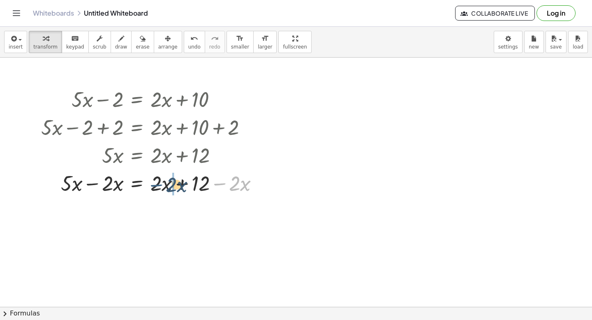
drag, startPoint x: 221, startPoint y: 183, endPoint x: 154, endPoint y: 185, distance: 66.6
click at [154, 185] on div at bounding box center [153, 183] width 232 height 28
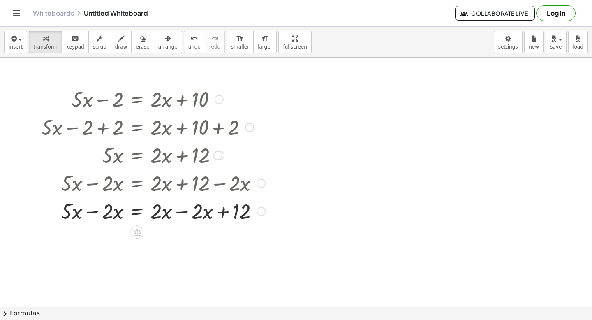
click at [177, 213] on div at bounding box center [153, 211] width 232 height 28
click at [93, 212] on div at bounding box center [153, 211] width 232 height 28
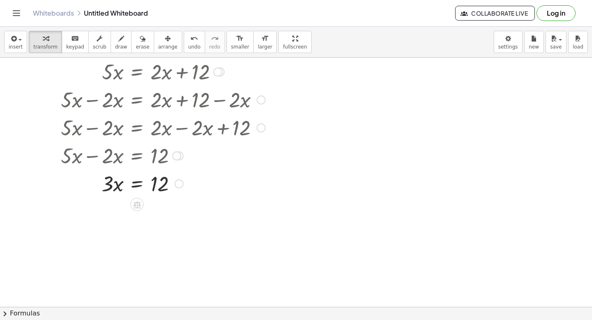
scroll to position [86, 0]
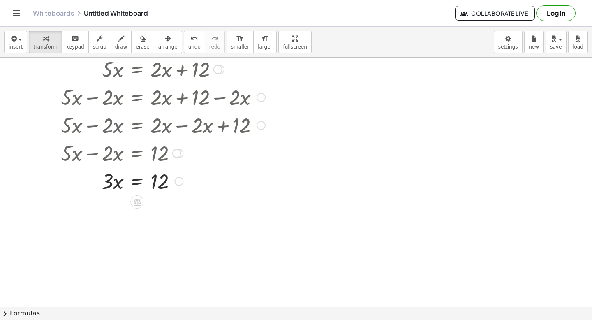
click at [140, 183] on div at bounding box center [153, 181] width 232 height 28
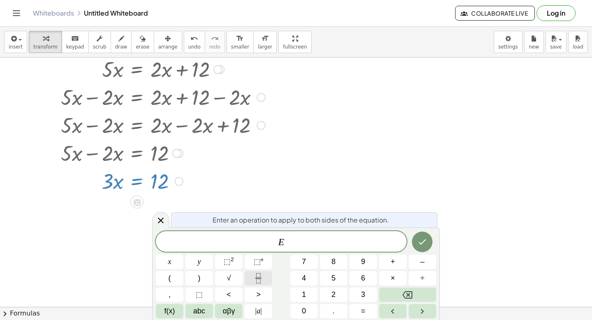
click at [259, 278] on icon "Fraction" at bounding box center [258, 278] width 10 height 10
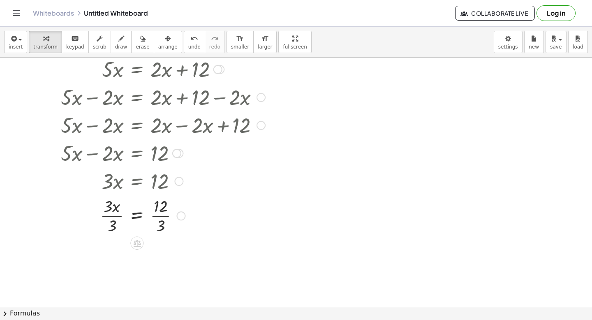
click at [106, 215] on div at bounding box center [153, 214] width 232 height 41
click at [160, 258] on div at bounding box center [153, 256] width 232 height 41
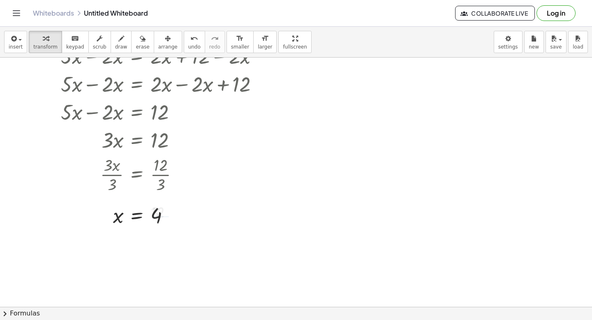
scroll to position [131, 0]
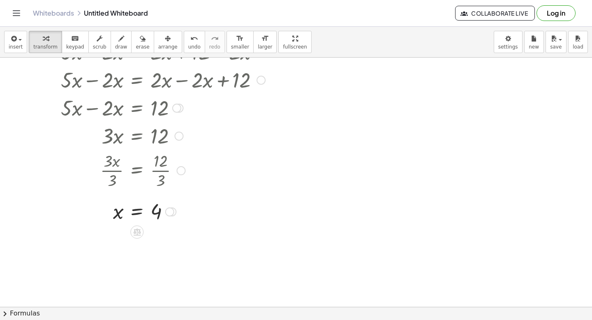
click at [110, 158] on div at bounding box center [146, 169] width 245 height 41
drag, startPoint x: 101, startPoint y: 155, endPoint x: 86, endPoint y: 199, distance: 46.6
click at [338, 136] on div at bounding box center [296, 202] width 592 height 552
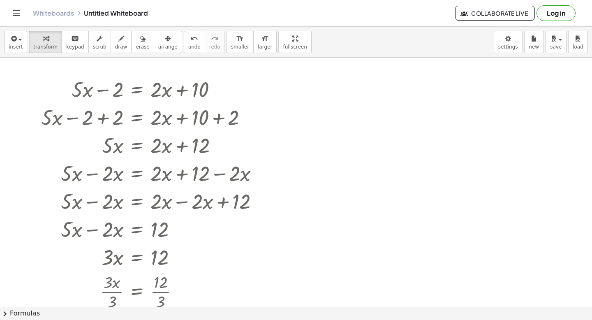
scroll to position [0, 0]
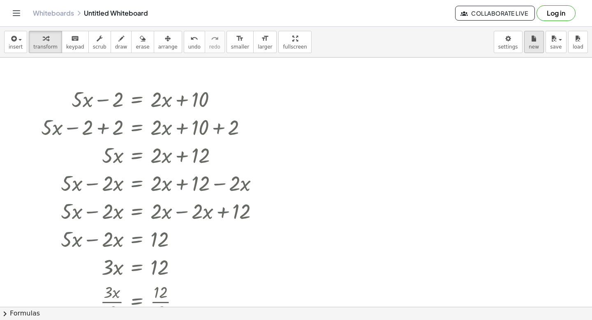
click at [0, 0] on div "Graspable Math Activities Get Started Activity Bank Assigned Work Classes White…" at bounding box center [296, 160] width 592 height 320
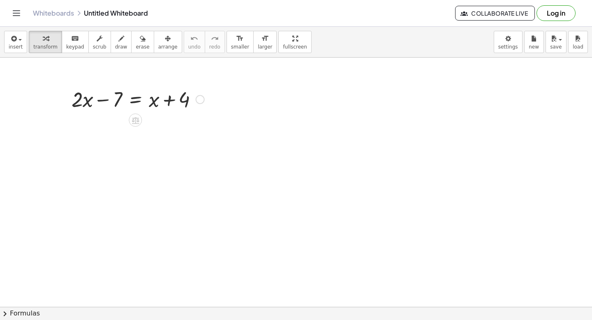
click at [133, 101] on div at bounding box center [137, 99] width 141 height 28
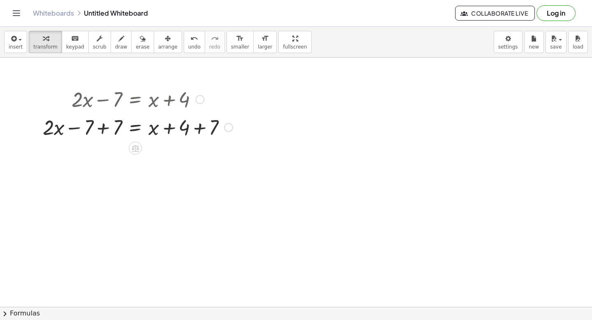
click at [195, 128] on div at bounding box center [138, 127] width 198 height 28
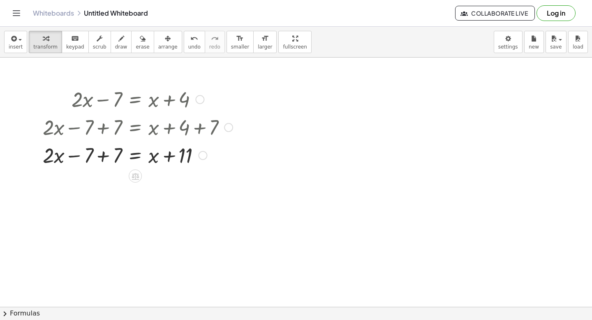
click at [101, 159] on div at bounding box center [138, 155] width 198 height 28
click at [135, 158] on div at bounding box center [138, 155] width 198 height 28
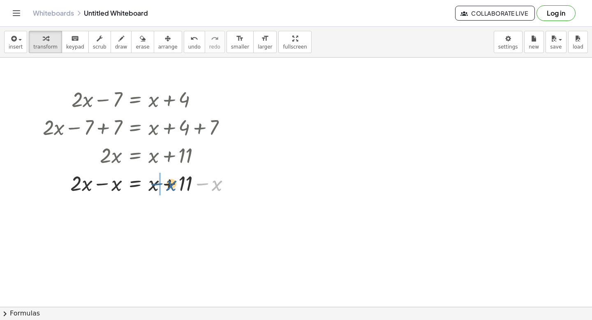
drag, startPoint x: 206, startPoint y: 183, endPoint x: 160, endPoint y: 183, distance: 46.1
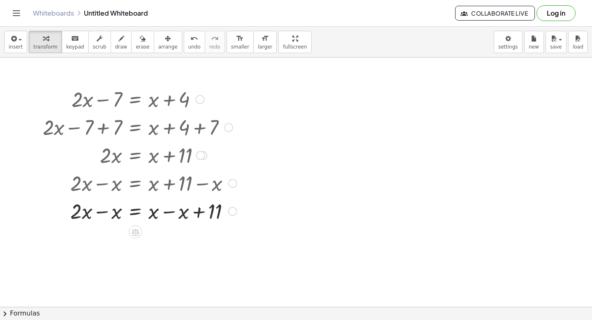
click at [164, 213] on div at bounding box center [140, 211] width 202 height 28
click at [100, 239] on div at bounding box center [140, 239] width 202 height 28
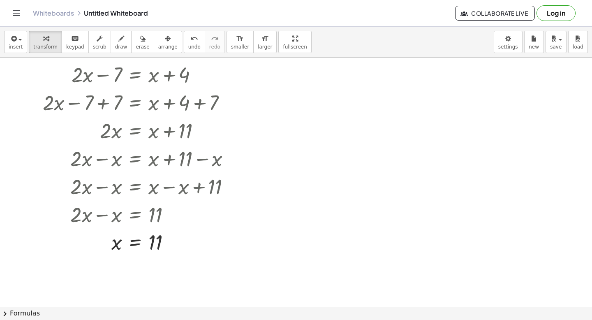
scroll to position [24, 0]
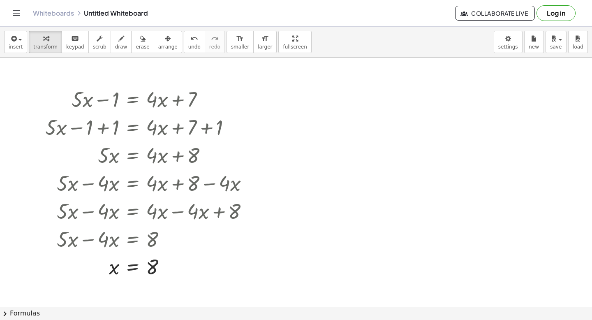
scroll to position [97, 0]
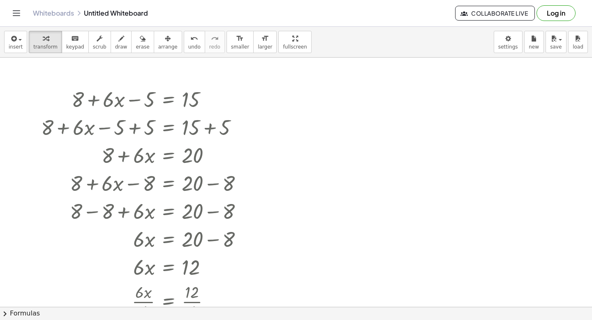
scroll to position [85, 0]
